Goal: Information Seeking & Learning: Learn about a topic

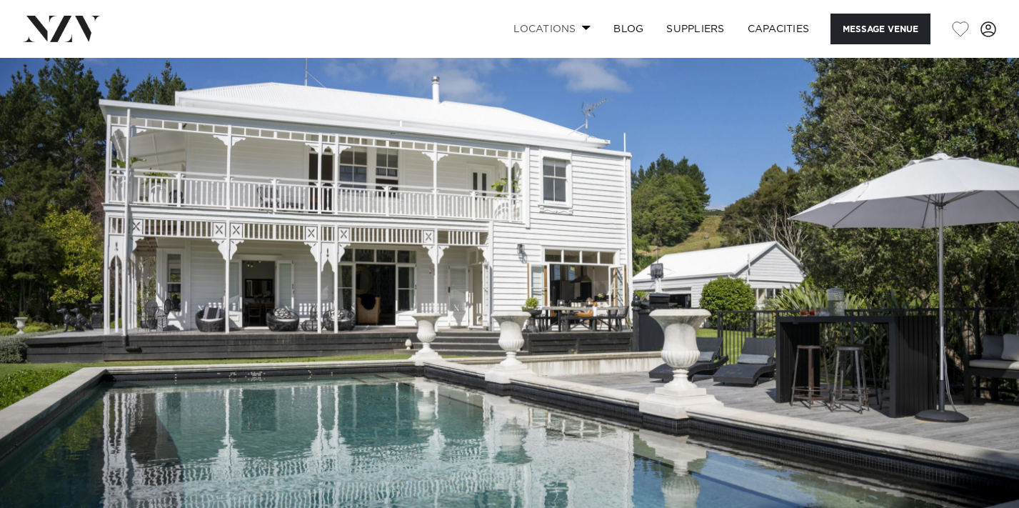
click at [582, 28] on span at bounding box center [586, 27] width 9 height 5
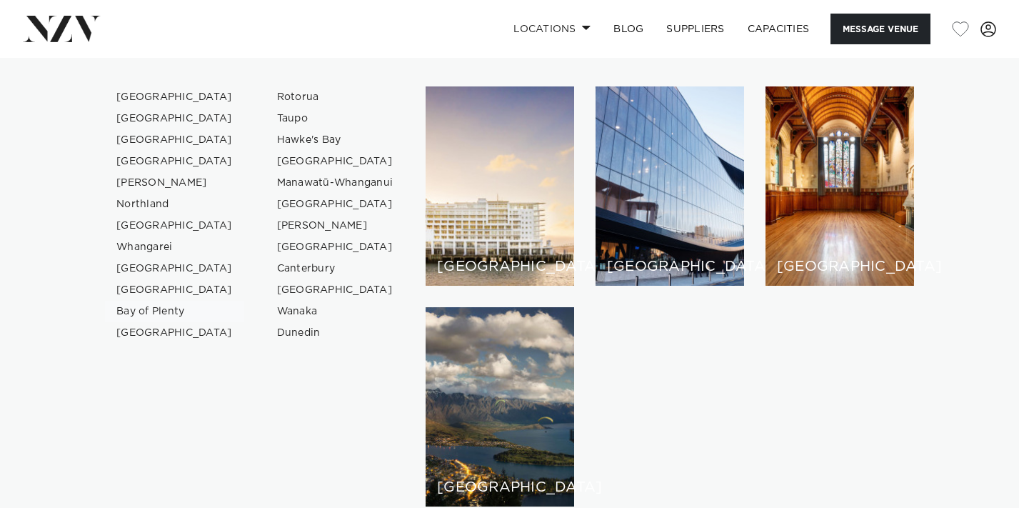
click at [149, 308] on link "Bay of Plenty" at bounding box center [174, 311] width 139 height 21
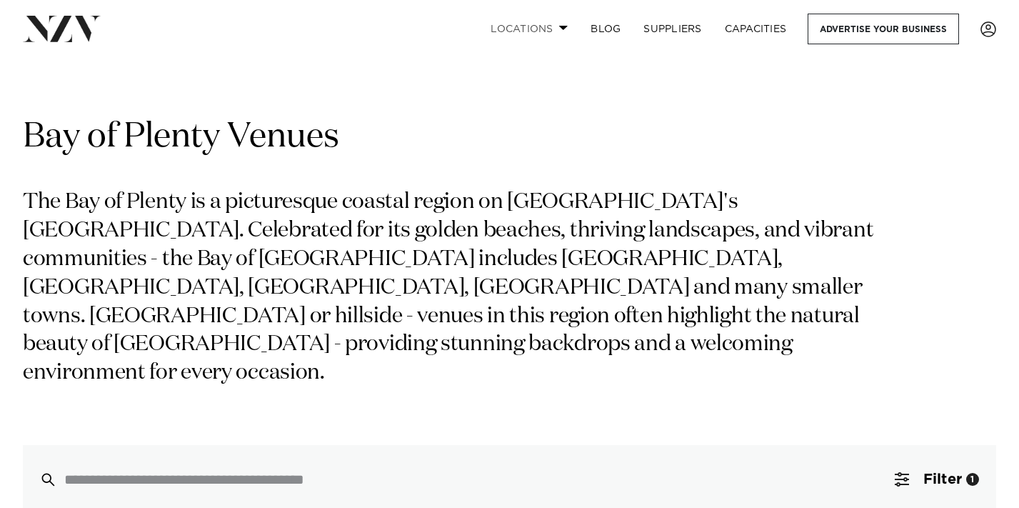
click at [535, 39] on link "Locations" at bounding box center [529, 29] width 100 height 31
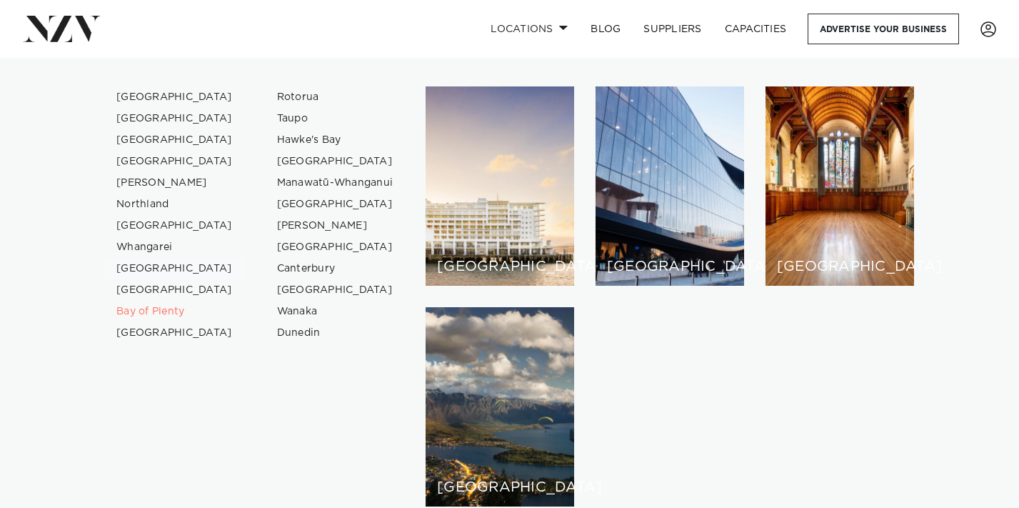
click at [140, 268] on link "[GEOGRAPHIC_DATA]" at bounding box center [174, 268] width 139 height 21
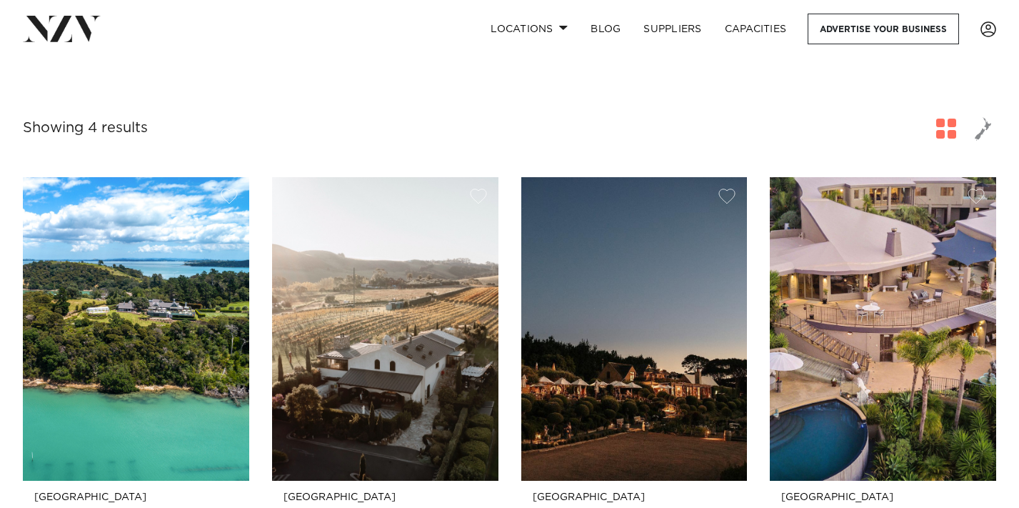
scroll to position [515, 0]
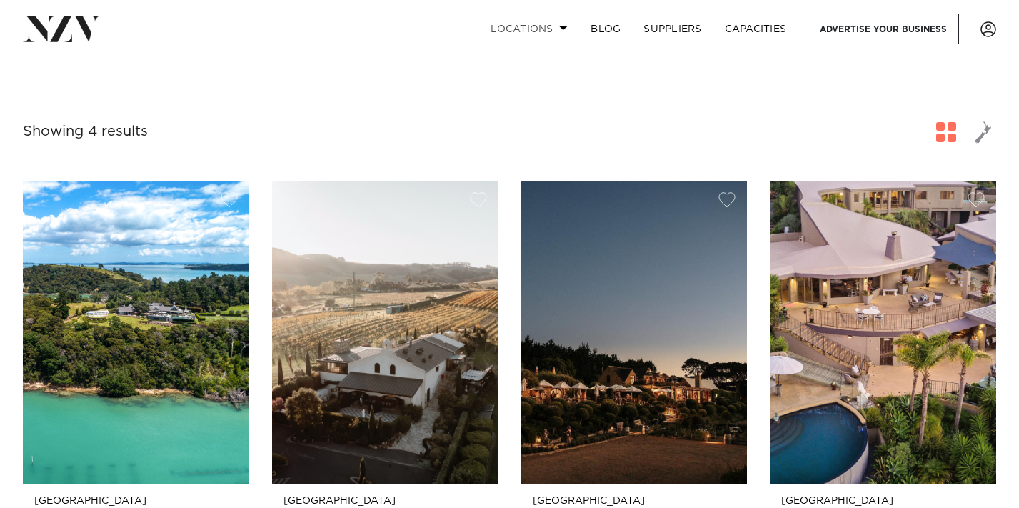
click at [535, 31] on link "Locations" at bounding box center [529, 29] width 100 height 31
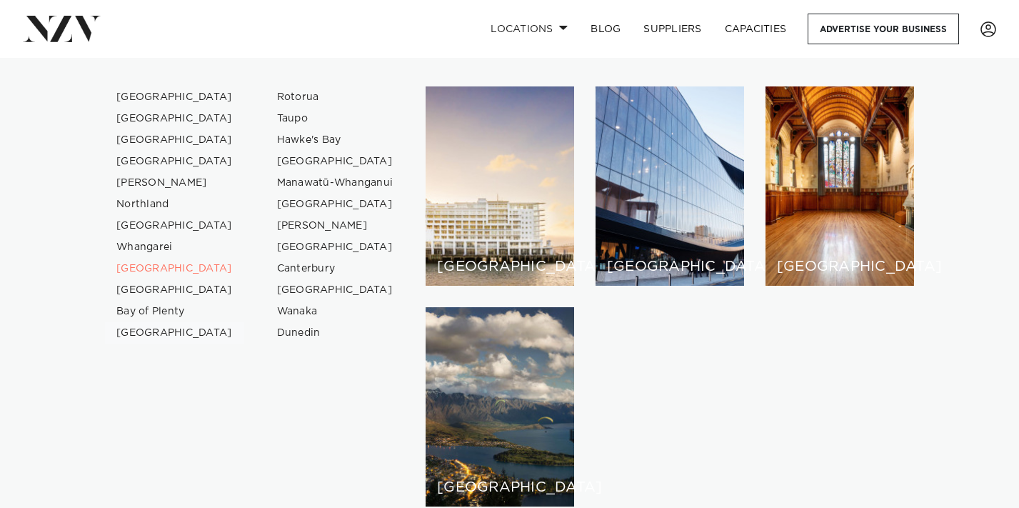
click at [139, 332] on link "[GEOGRAPHIC_DATA]" at bounding box center [174, 332] width 139 height 21
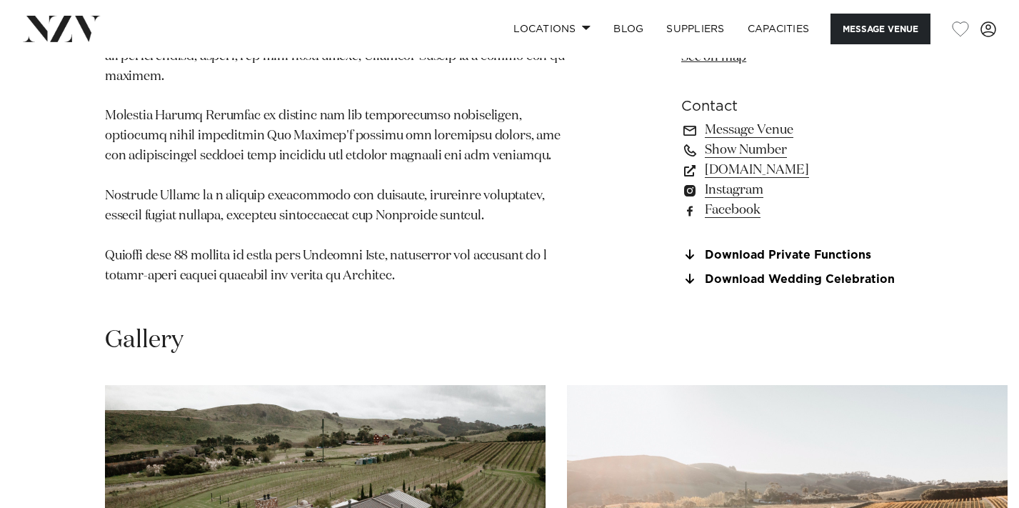
scroll to position [1117, 0]
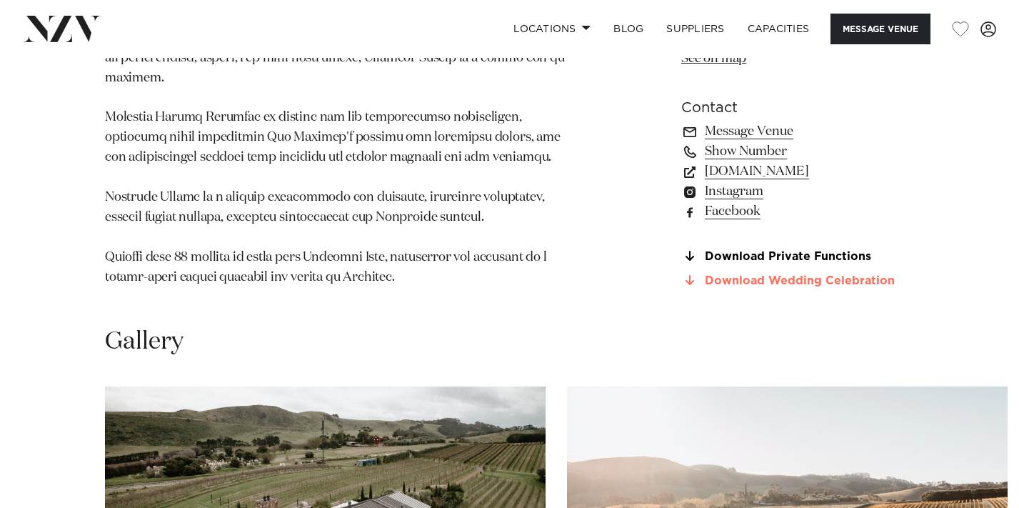
click at [791, 275] on link "Download Wedding Celebration" at bounding box center [797, 281] width 233 height 13
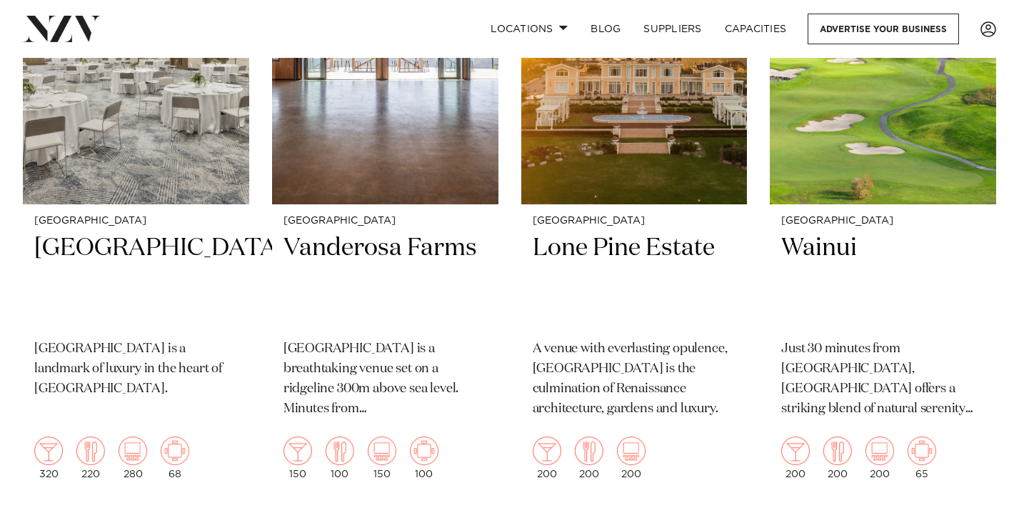
scroll to position [2841, 0]
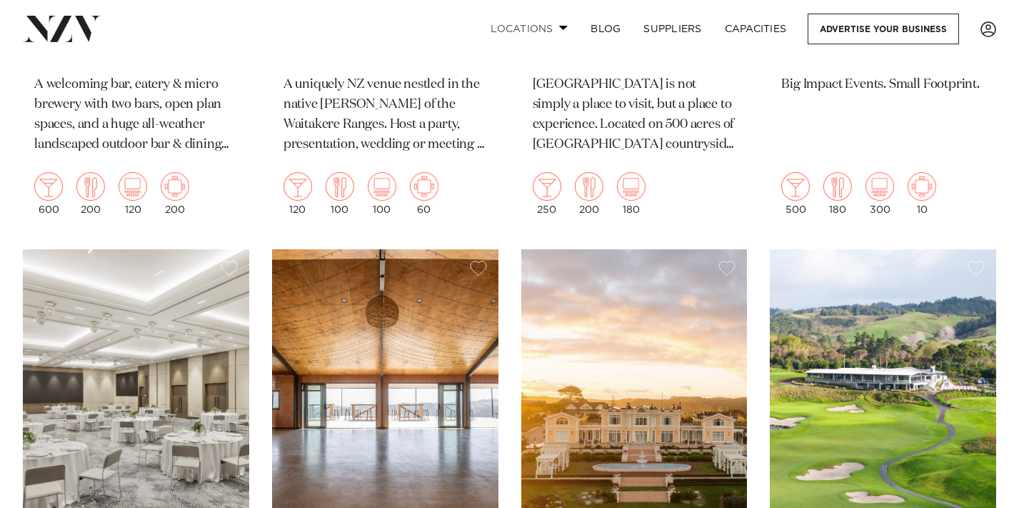
click at [519, 33] on link "Locations" at bounding box center [529, 29] width 100 height 31
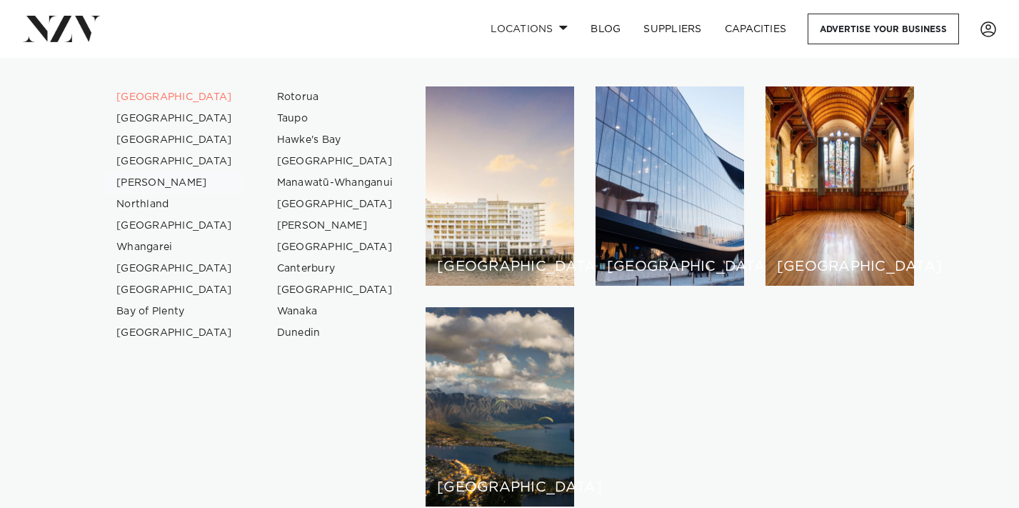
click at [146, 184] on link "[PERSON_NAME]" at bounding box center [174, 182] width 139 height 21
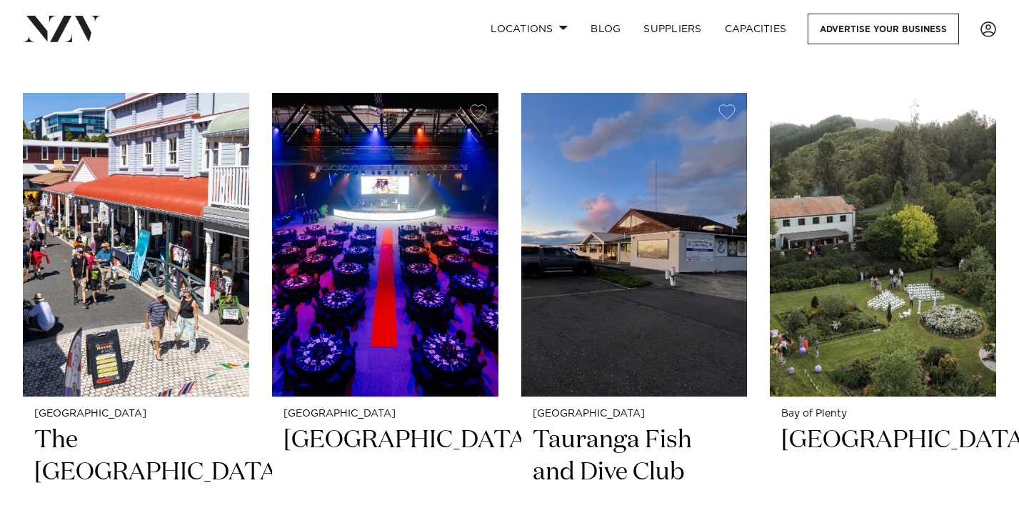
scroll to position [605, 0]
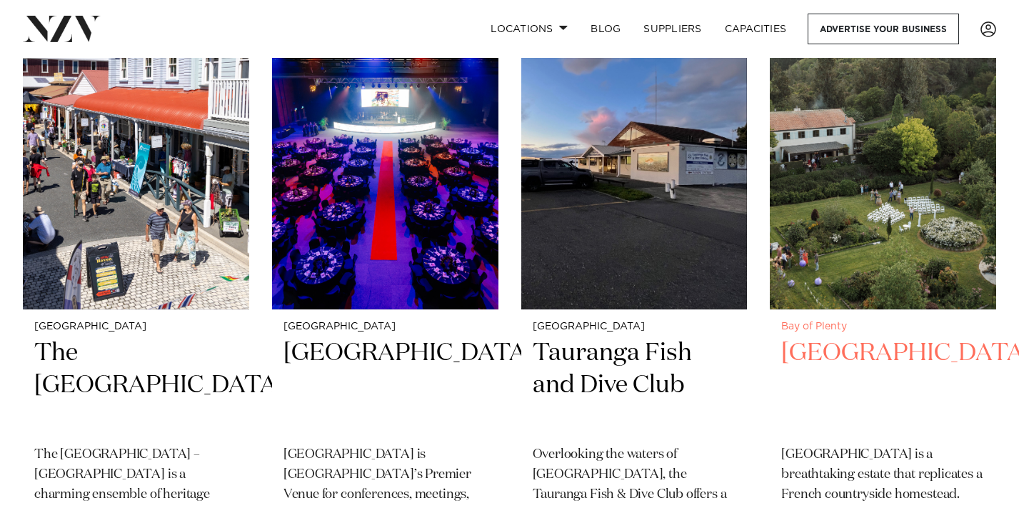
click at [854, 159] on img at bounding box center [883, 157] width 226 height 303
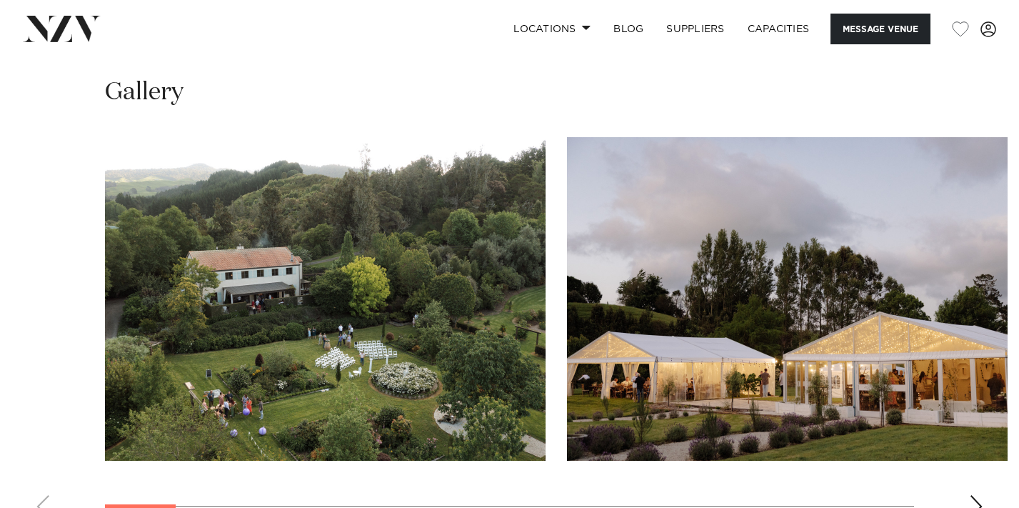
scroll to position [1267, 0]
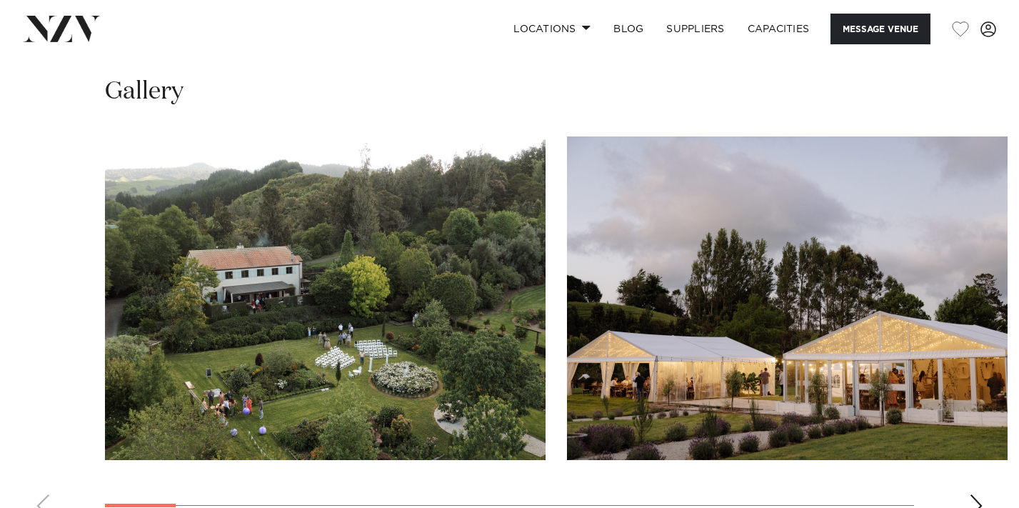
click at [979, 494] on div "Next slide" at bounding box center [976, 505] width 14 height 23
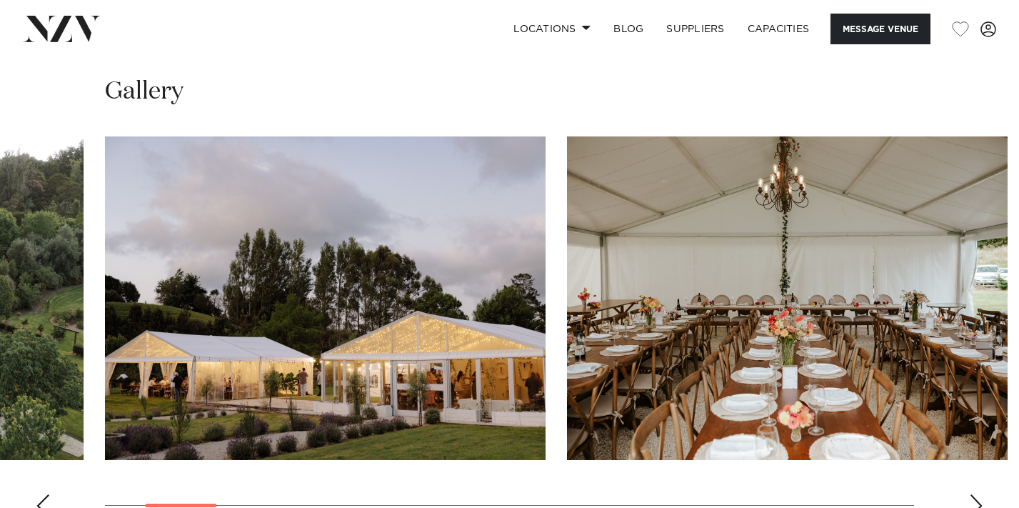
click at [979, 494] on div "Next slide" at bounding box center [976, 505] width 14 height 23
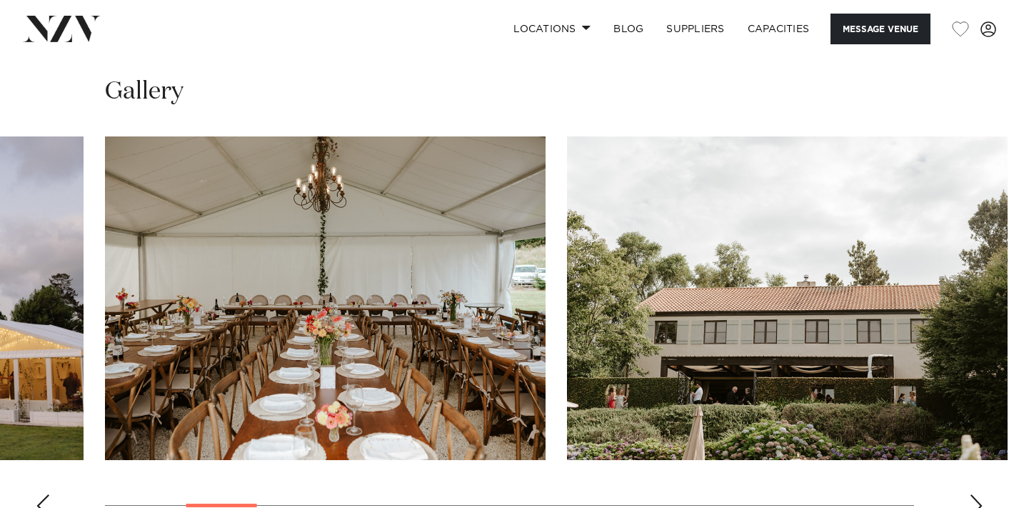
click at [979, 494] on div "Next slide" at bounding box center [976, 505] width 14 height 23
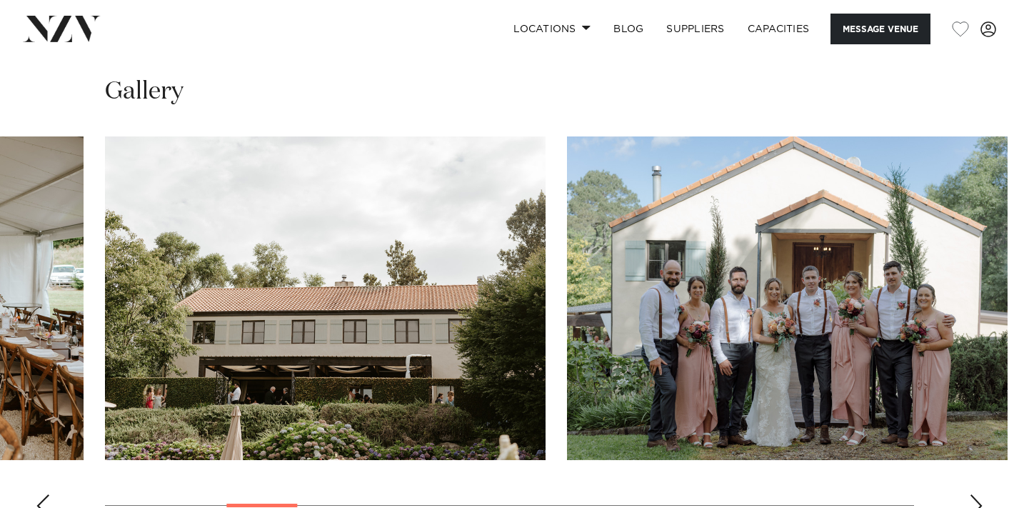
click at [979, 494] on div "Next slide" at bounding box center [976, 505] width 14 height 23
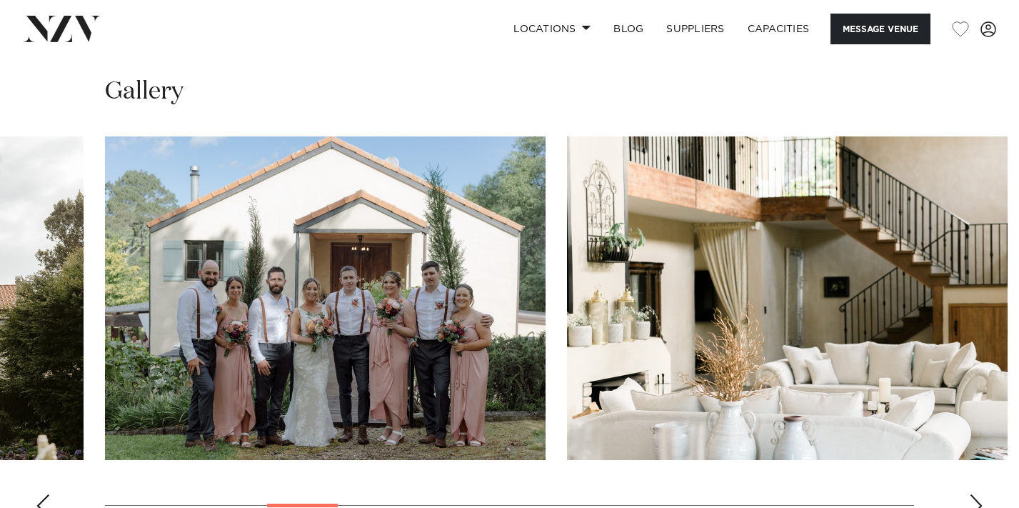
click at [979, 494] on div "Next slide" at bounding box center [976, 505] width 14 height 23
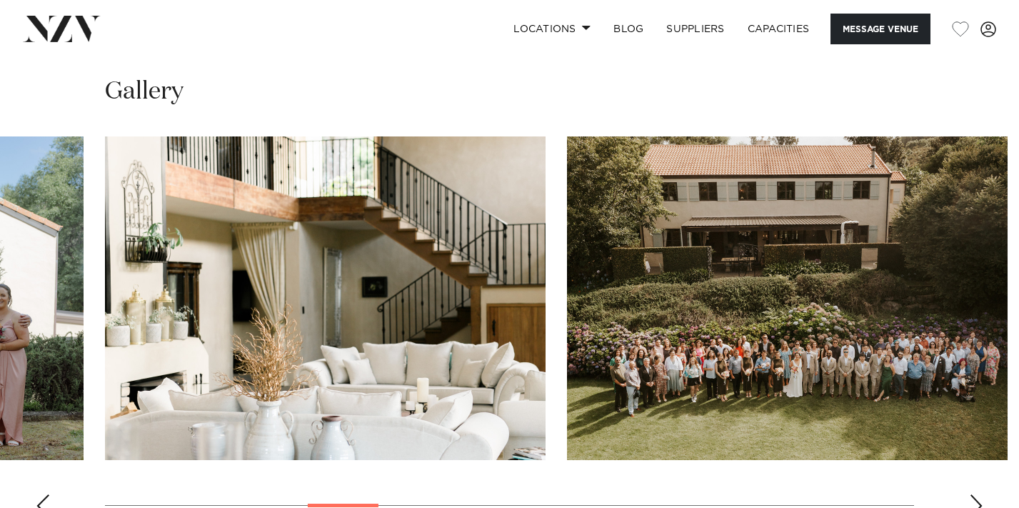
click at [979, 494] on div "Next slide" at bounding box center [976, 505] width 14 height 23
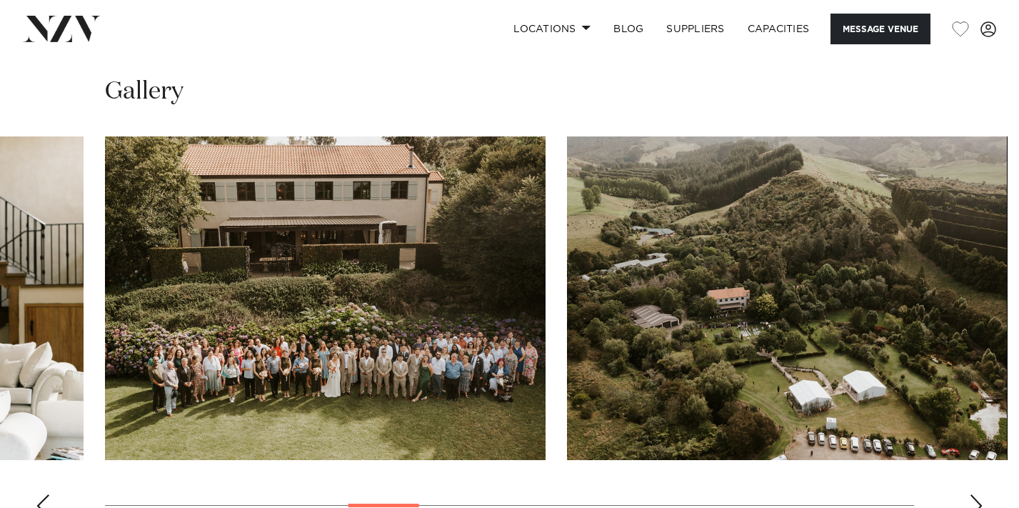
click at [979, 494] on div "Next slide" at bounding box center [976, 505] width 14 height 23
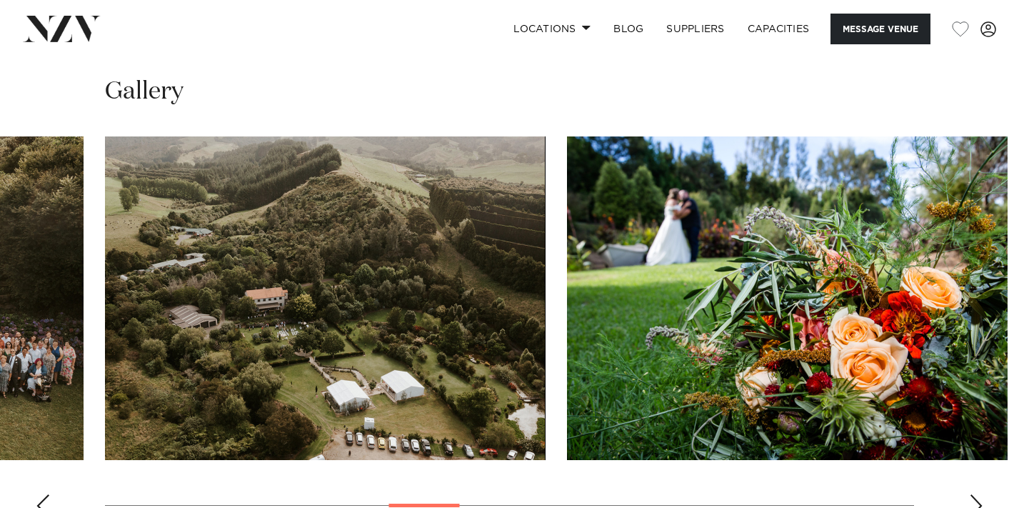
click at [979, 494] on div "Next slide" at bounding box center [976, 505] width 14 height 23
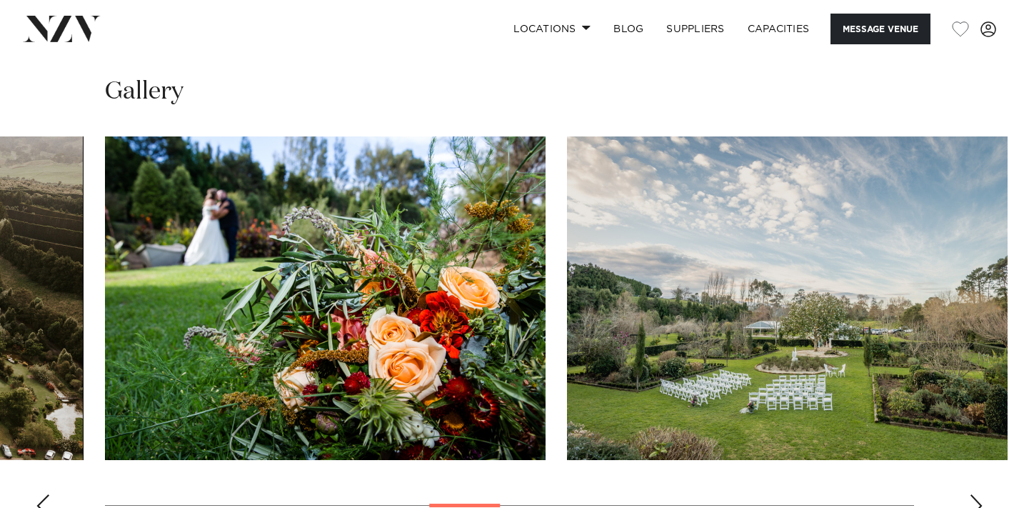
click at [979, 494] on div "Next slide" at bounding box center [976, 505] width 14 height 23
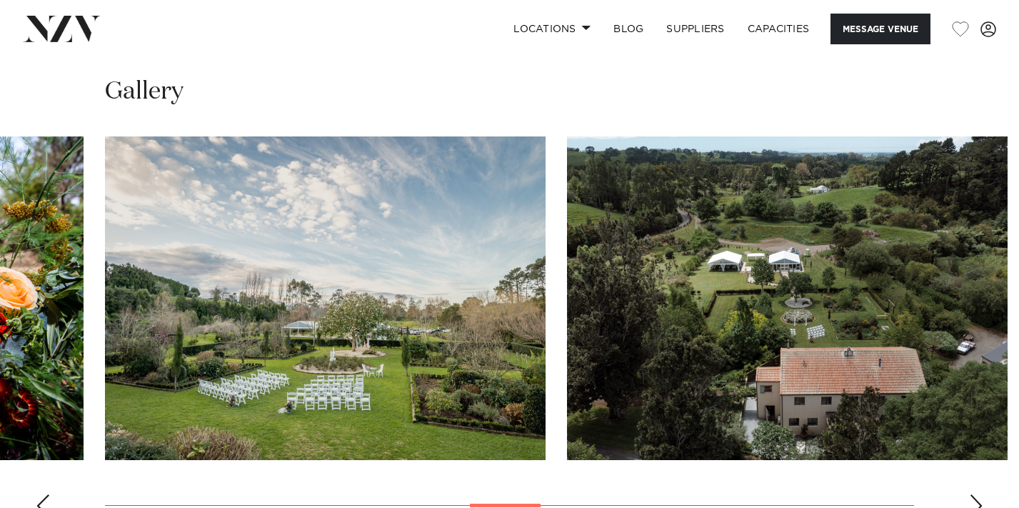
click at [979, 494] on div "Next slide" at bounding box center [976, 505] width 14 height 23
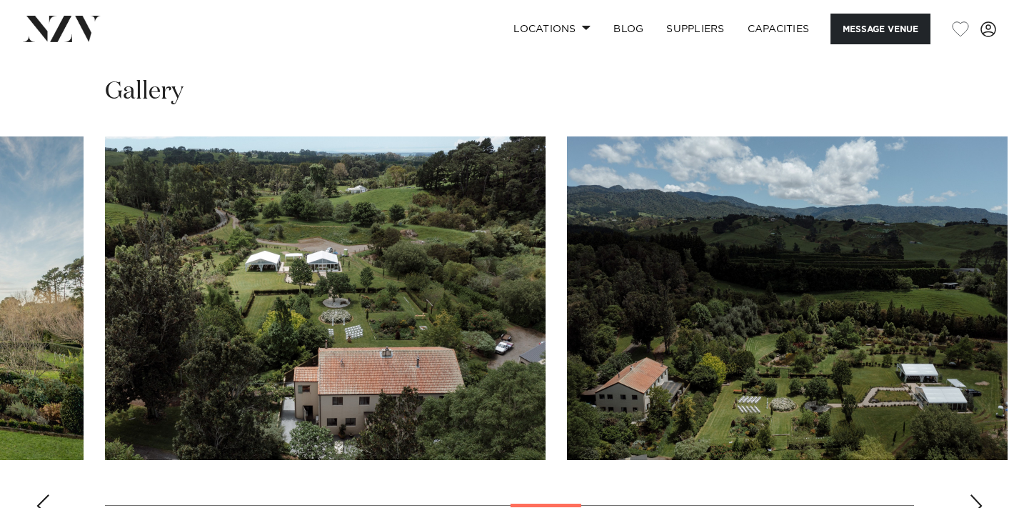
click at [979, 494] on div "Next slide" at bounding box center [976, 505] width 14 height 23
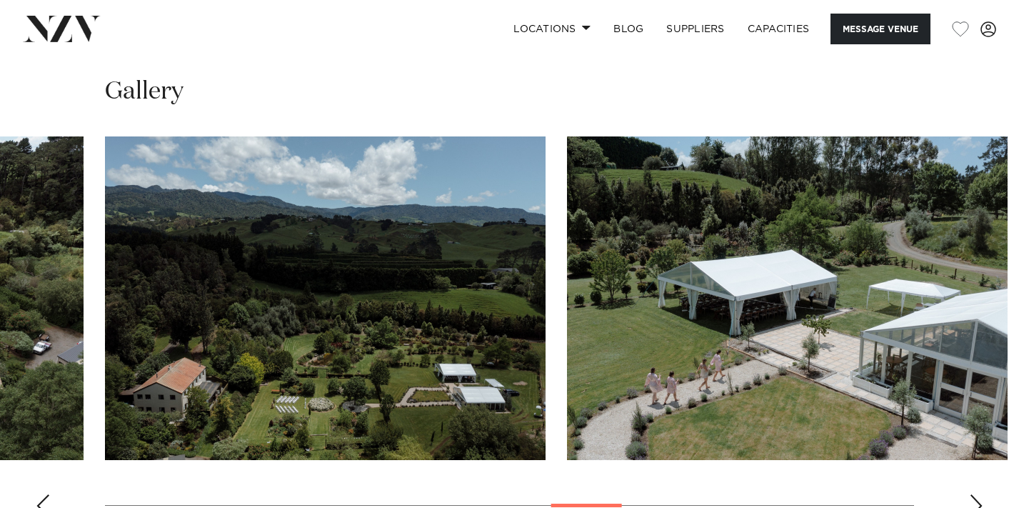
click at [979, 494] on div "Next slide" at bounding box center [976, 505] width 14 height 23
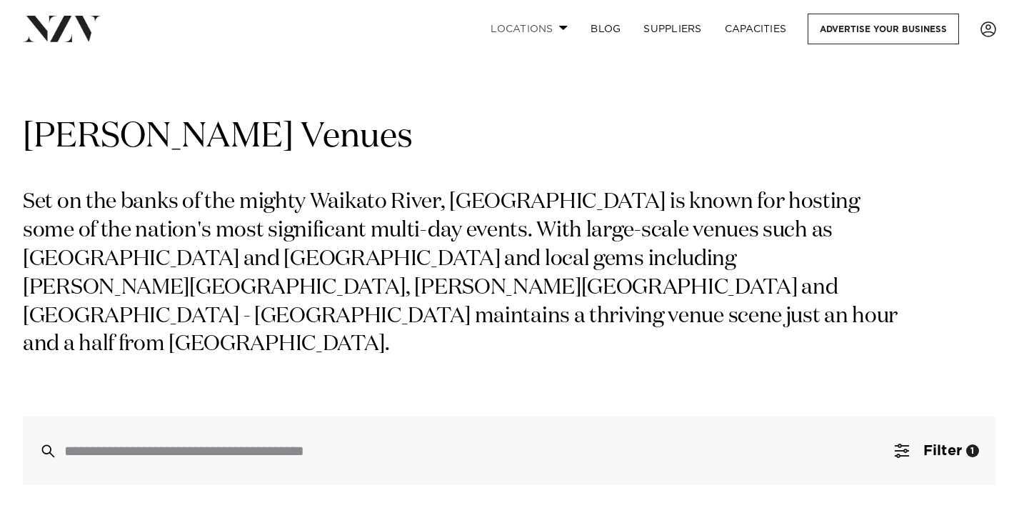
click at [540, 29] on link "Locations" at bounding box center [529, 29] width 100 height 31
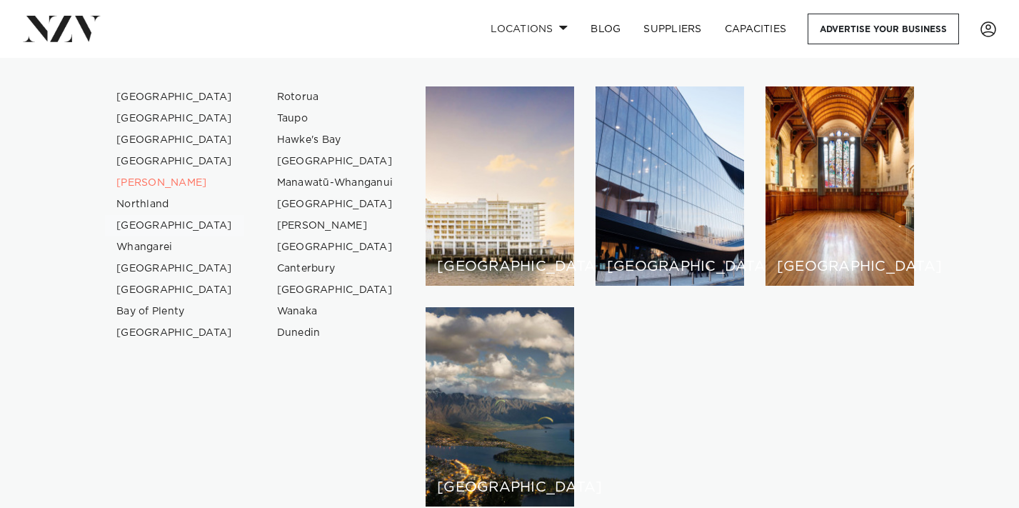
click at [153, 226] on link "[GEOGRAPHIC_DATA]" at bounding box center [174, 225] width 139 height 21
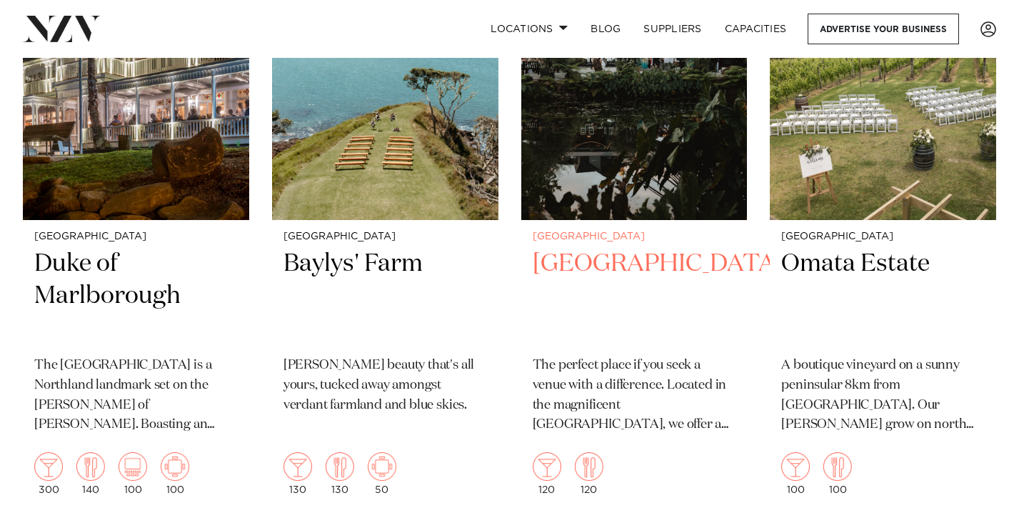
scroll to position [750, 0]
